Goal: Navigation & Orientation: Find specific page/section

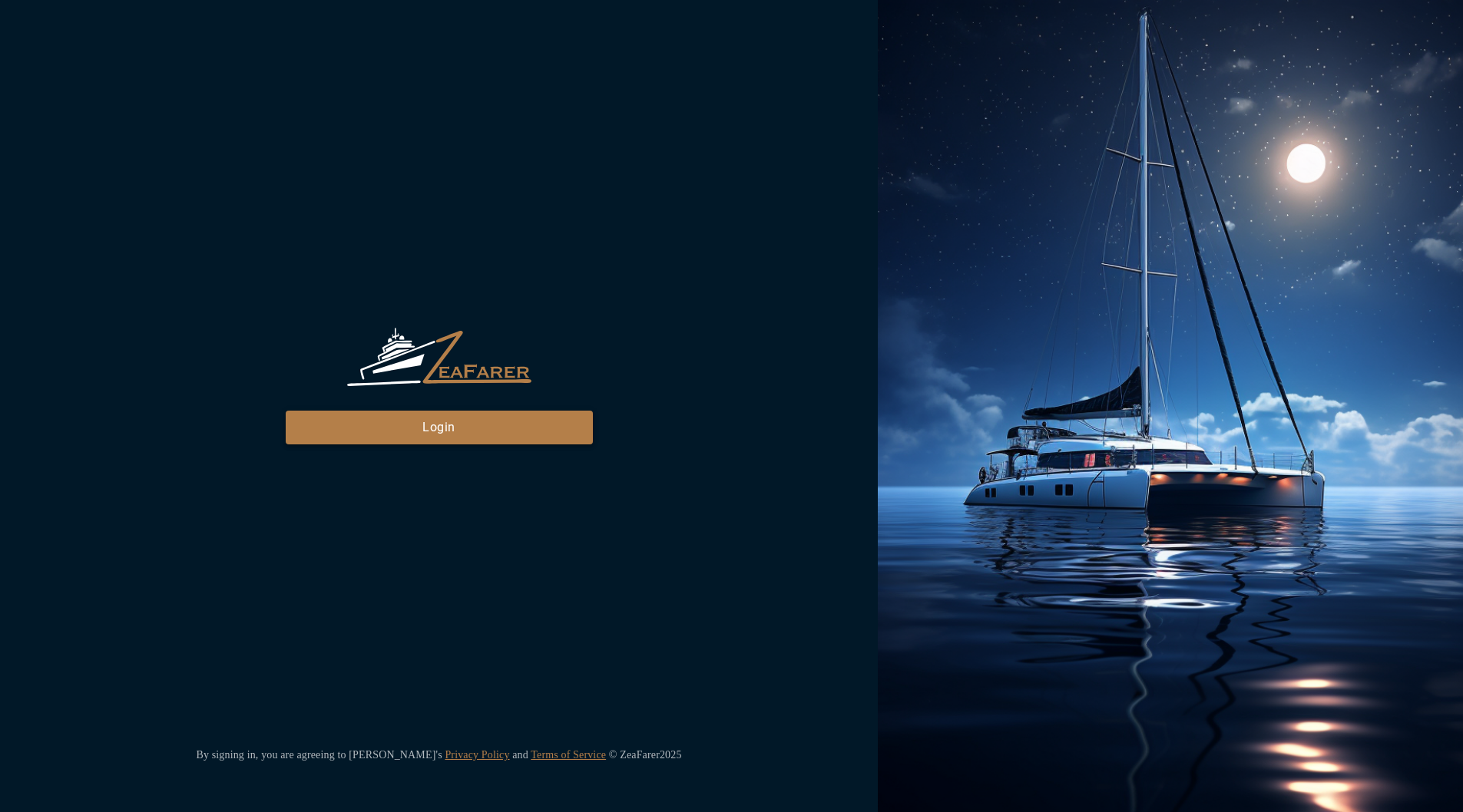
click at [337, 421] on button "Login" at bounding box center [440, 428] width 307 height 34
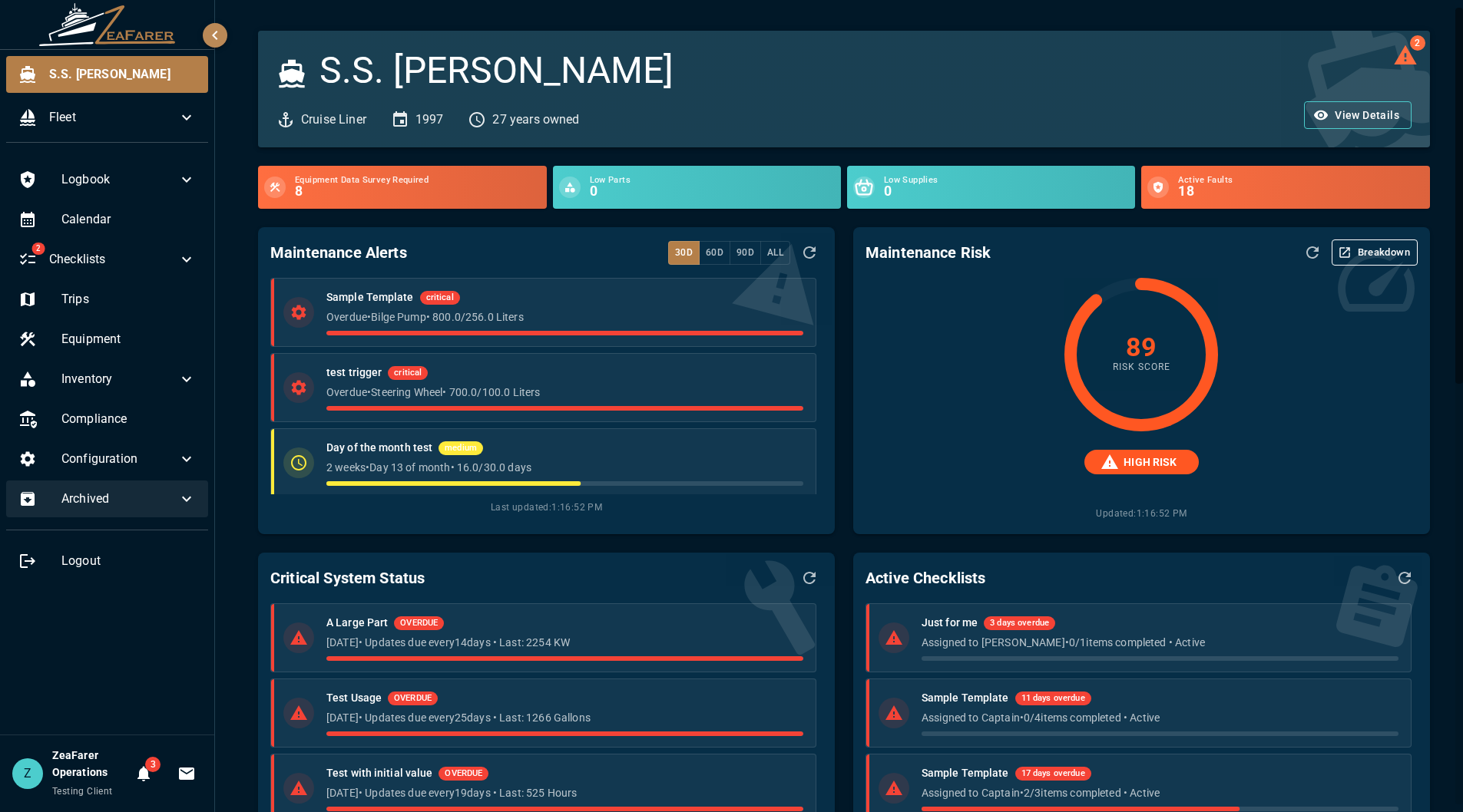
click at [140, 510] on div "Archived" at bounding box center [107, 499] width 202 height 37
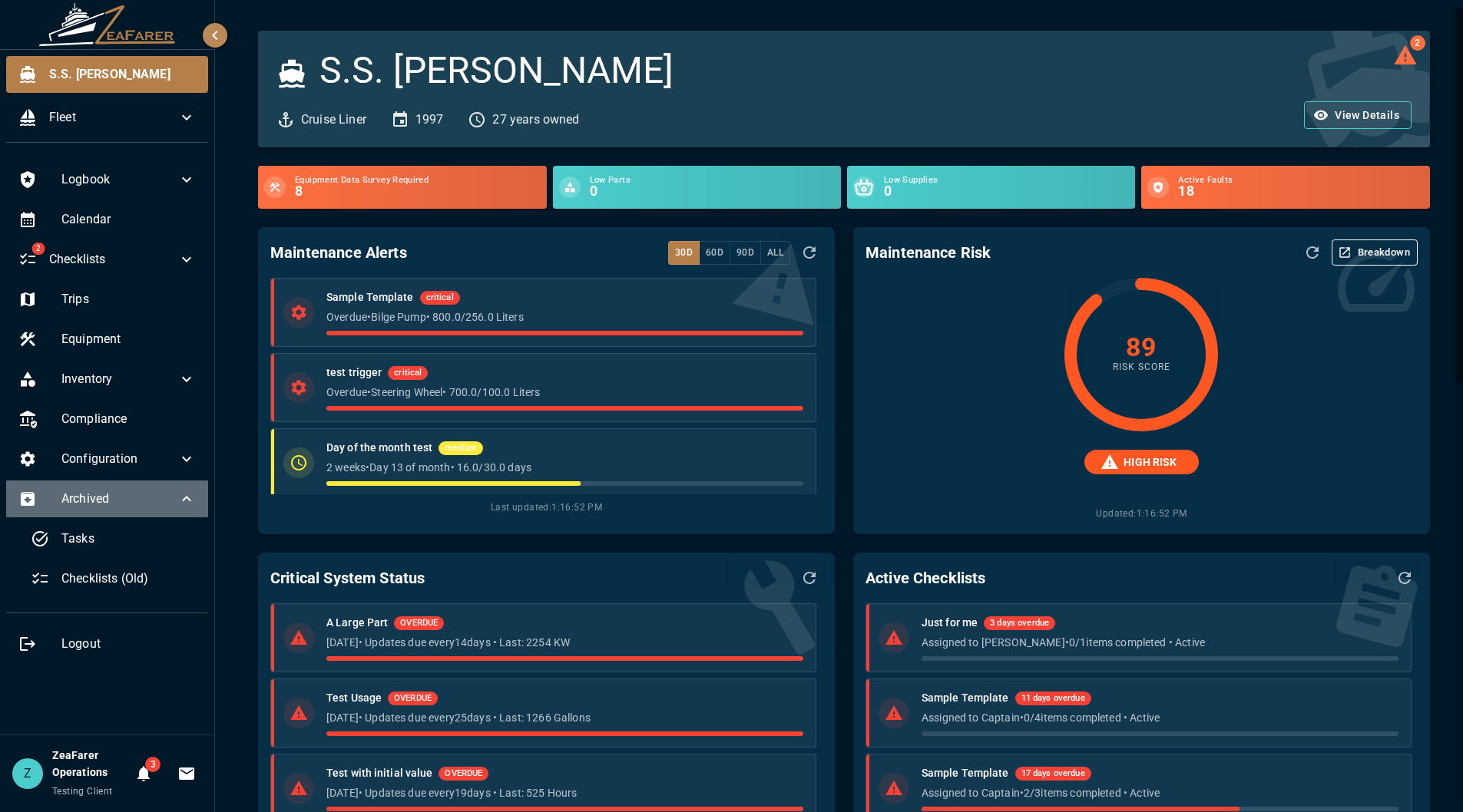
click at [148, 498] on span "Archived" at bounding box center [119, 500] width 116 height 19
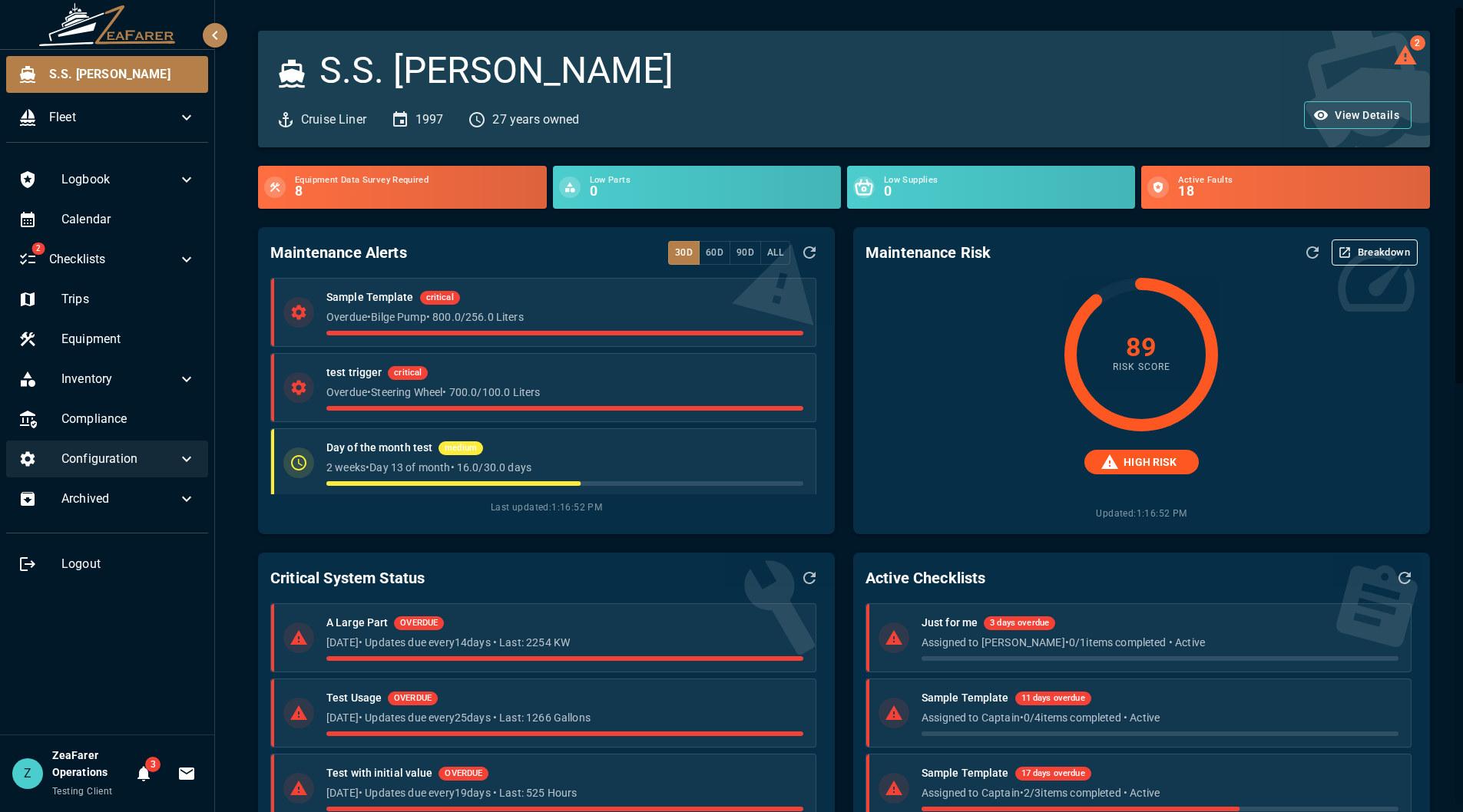
click at [168, 456] on span "Configuration" at bounding box center [119, 459] width 116 height 19
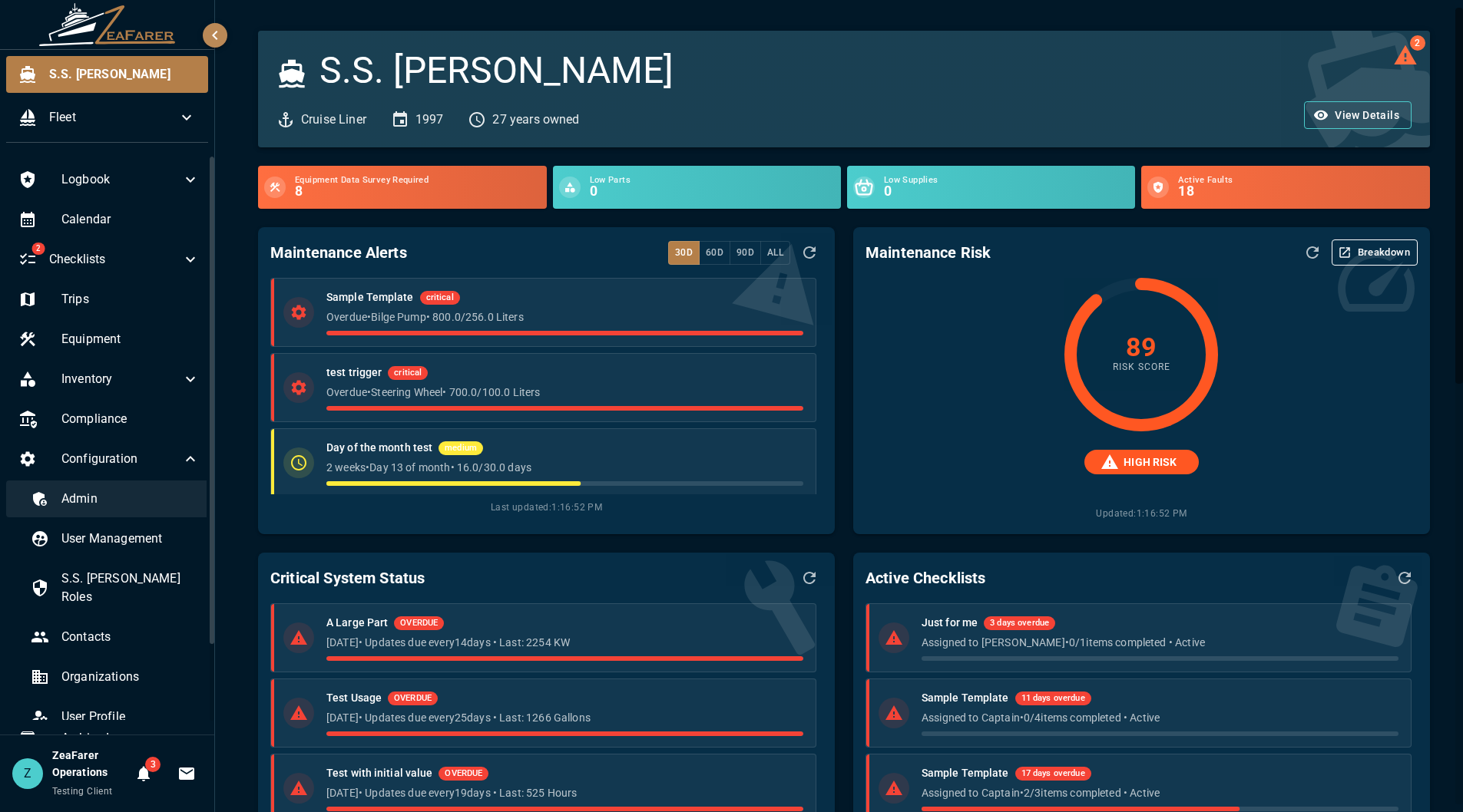
click at [137, 505] on span "Admin" at bounding box center [130, 500] width 138 height 19
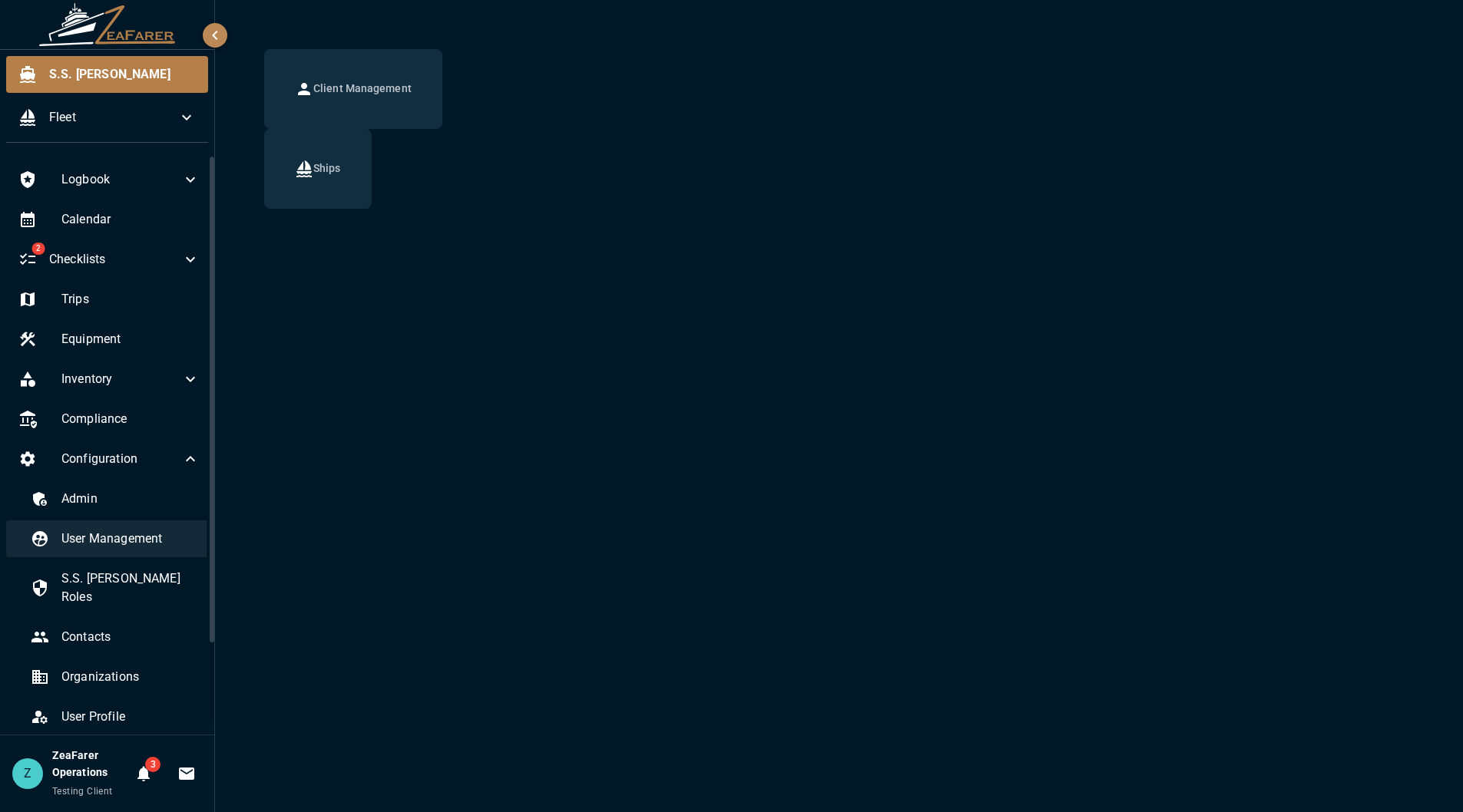
click at [111, 546] on span "User Management" at bounding box center [130, 539] width 138 height 19
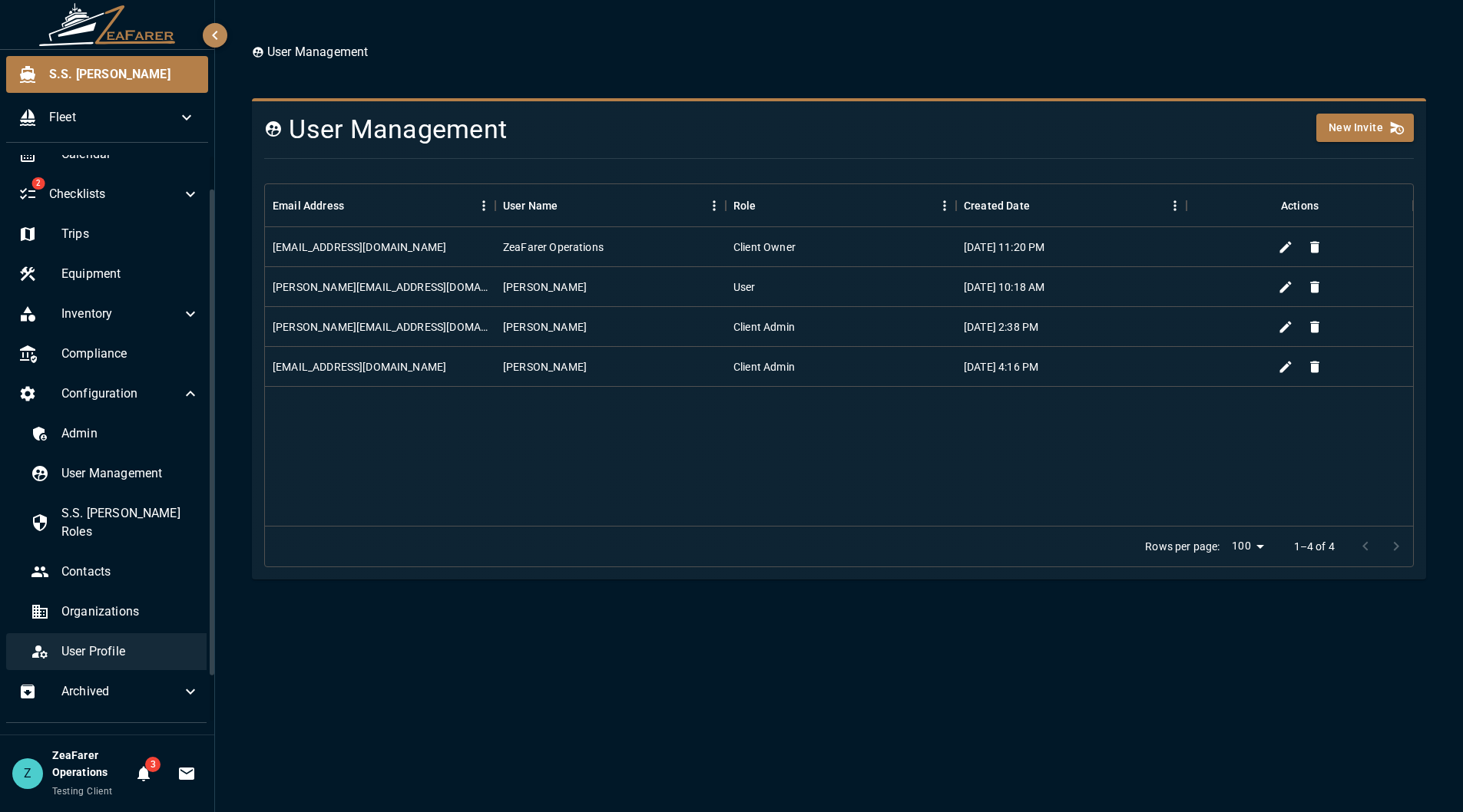
scroll to position [17, 0]
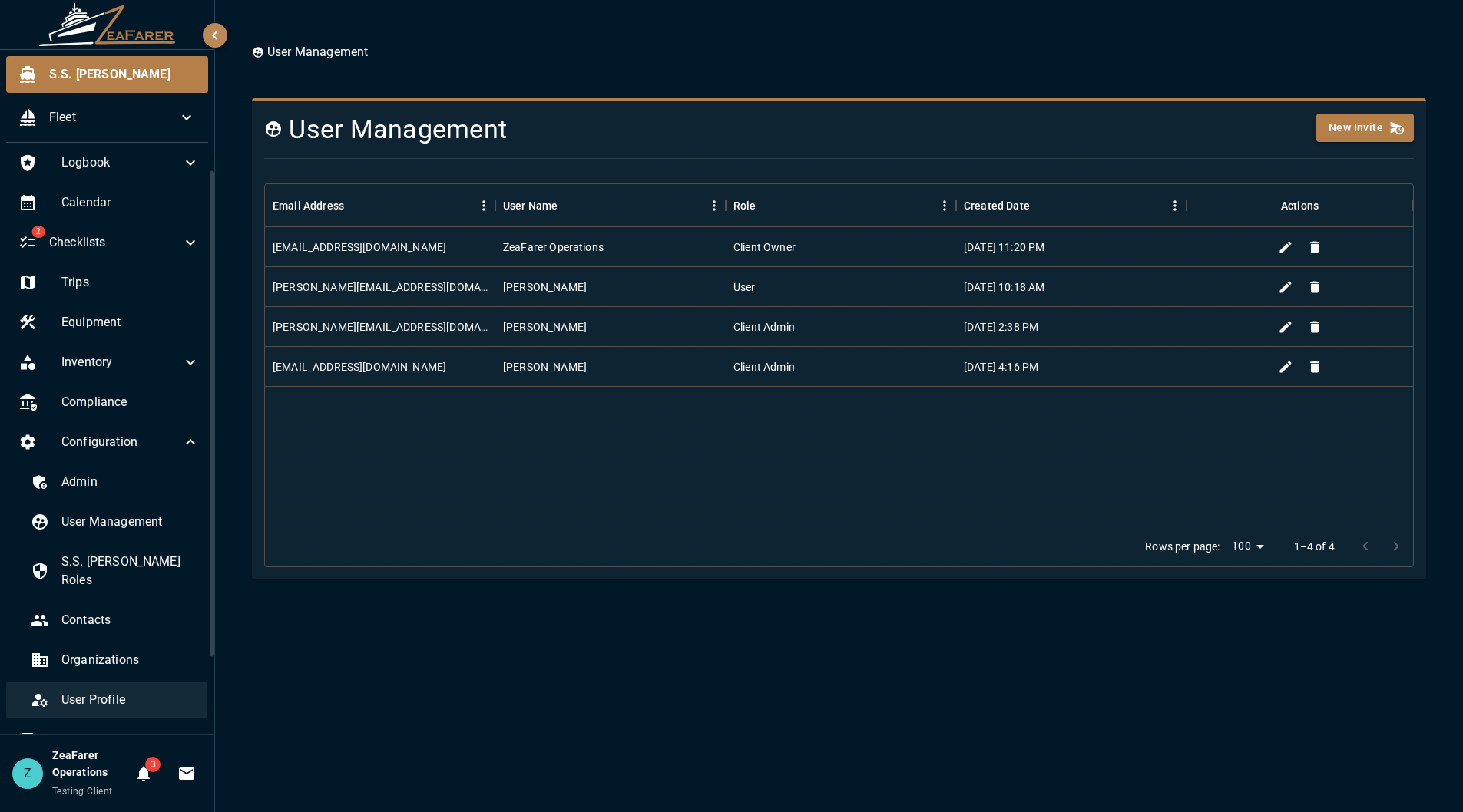
click at [114, 682] on div "User Profile" at bounding box center [116, 700] width 194 height 37
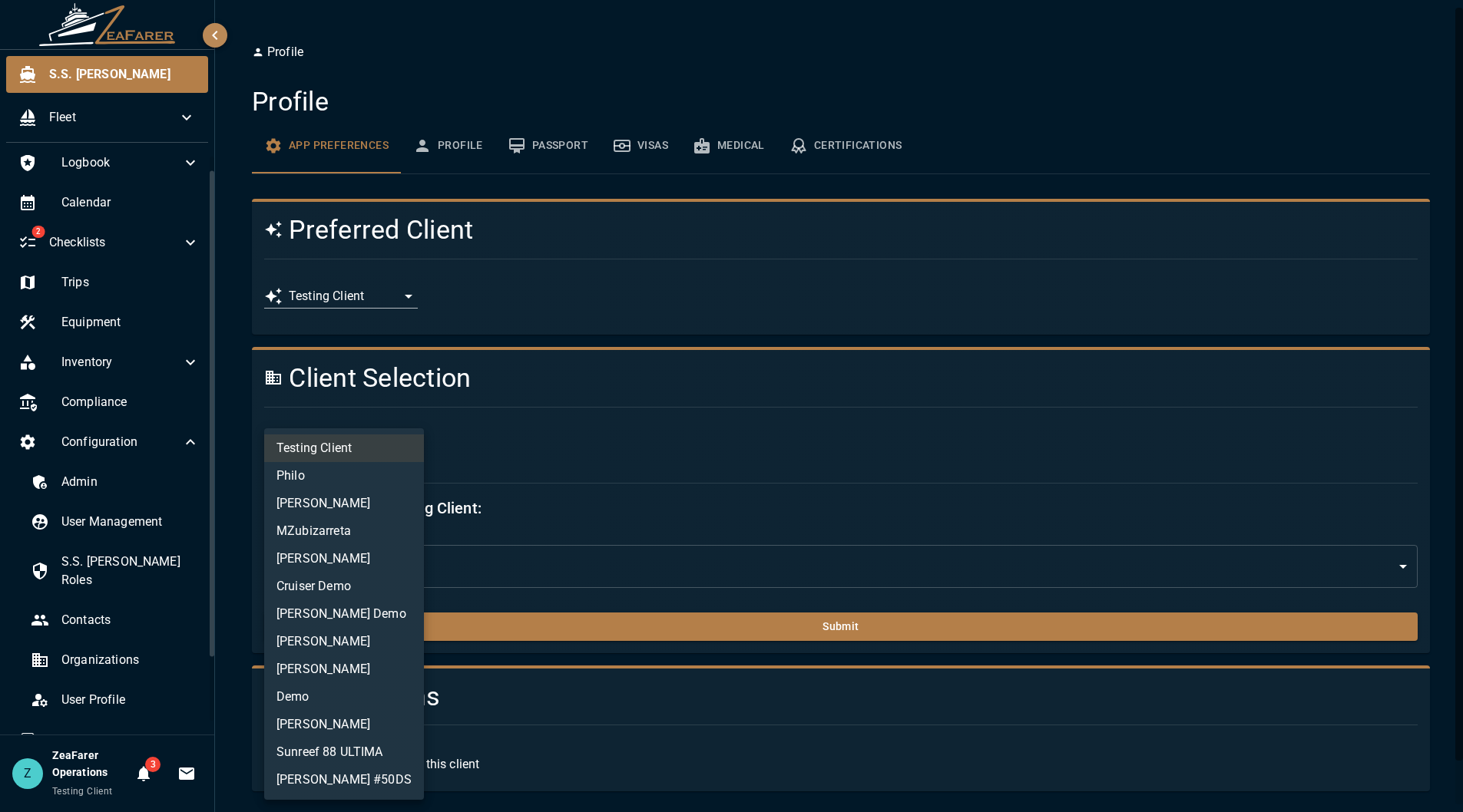
click at [347, 452] on body "**********" at bounding box center [732, 406] width 1463 height 812
click at [377, 539] on li "MZubizarreta" at bounding box center [345, 531] width 160 height 27
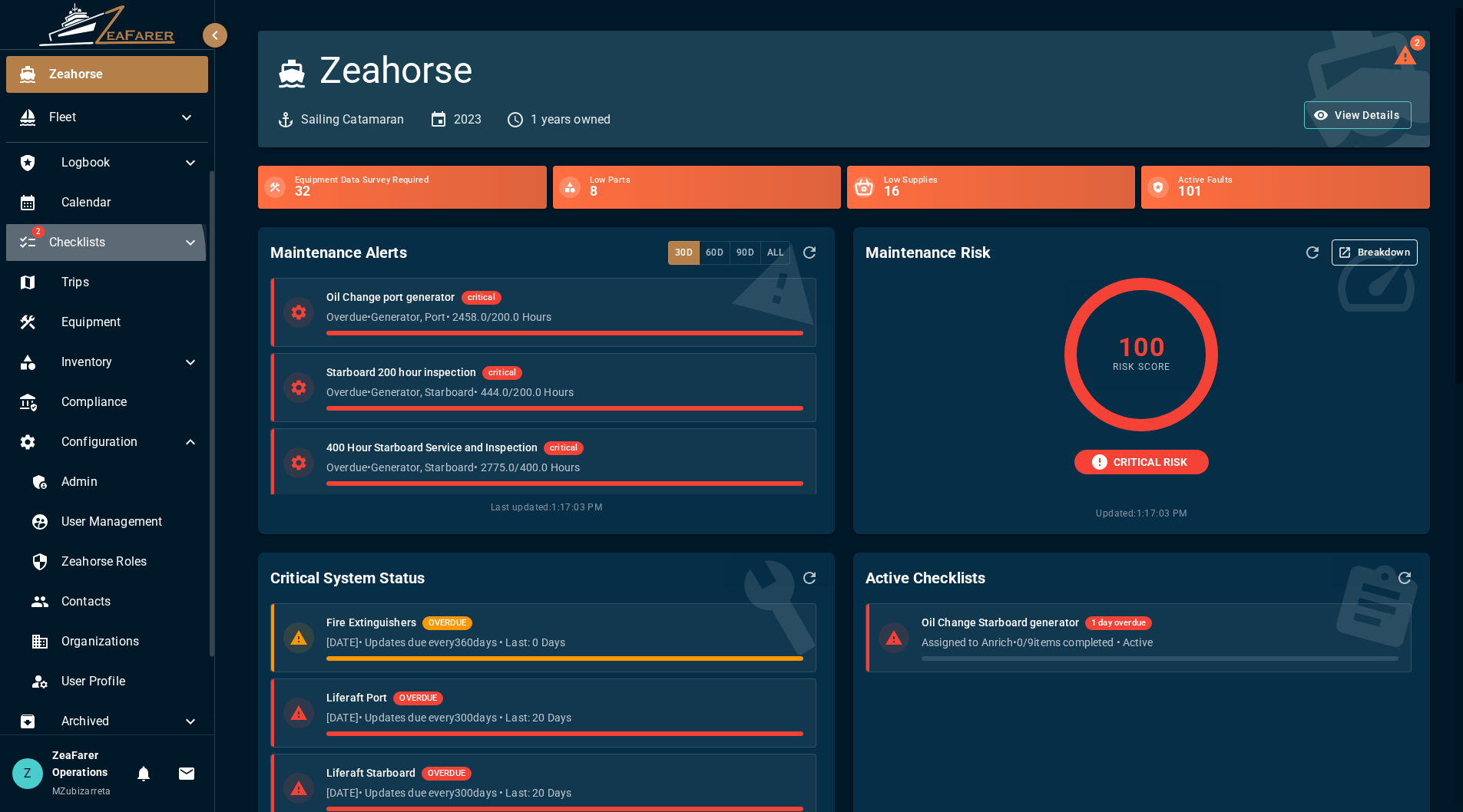
click at [94, 254] on div "2 Checklists" at bounding box center [109, 242] width 206 height 37
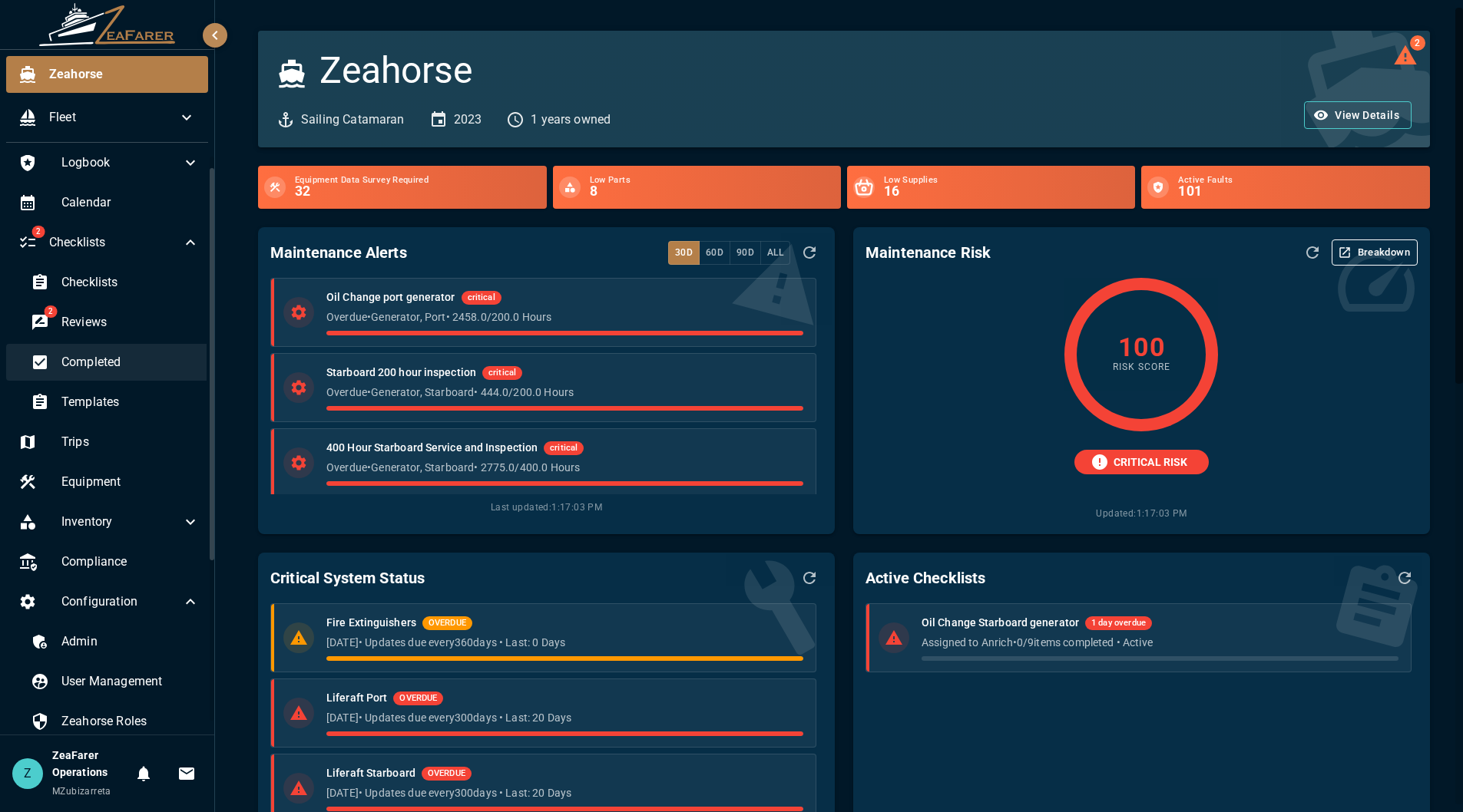
click at [123, 359] on span "Completed" at bounding box center [130, 362] width 138 height 19
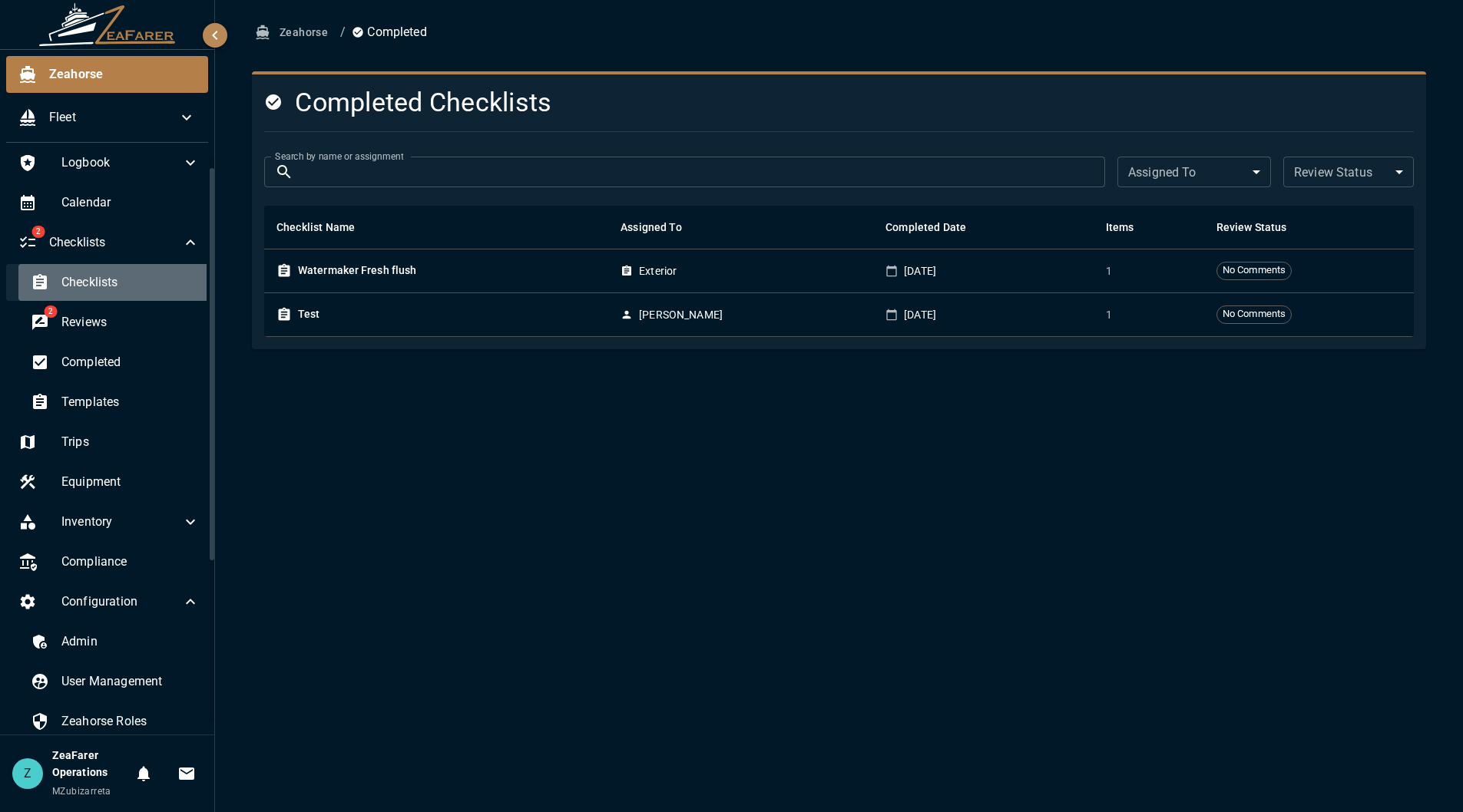
click at [142, 295] on div "Checklists" at bounding box center [116, 282] width 194 height 37
